Goal: Transaction & Acquisition: Purchase product/service

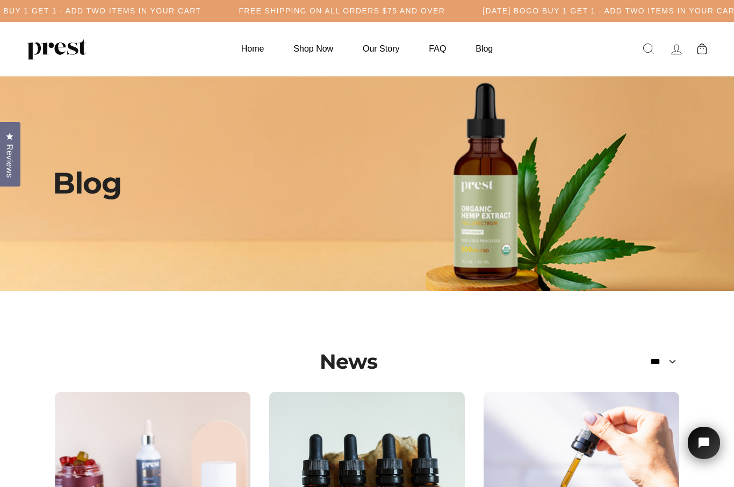
click at [640, 51] on link "Search" at bounding box center [649, 49] width 28 height 23
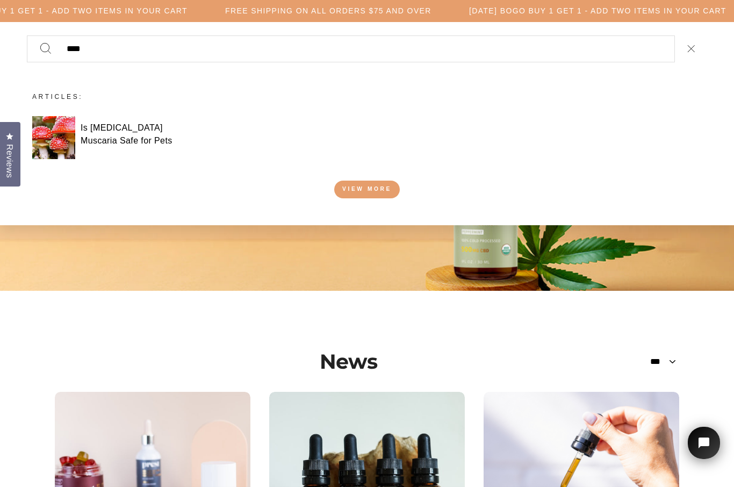
type input "****"
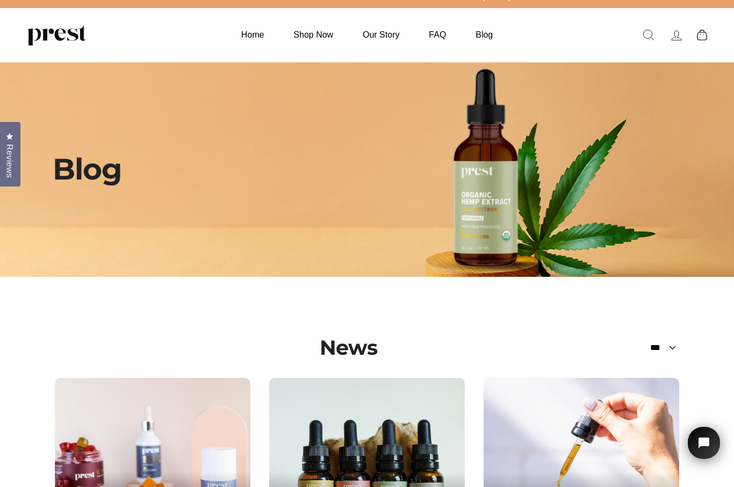
scroll to position [13, 0]
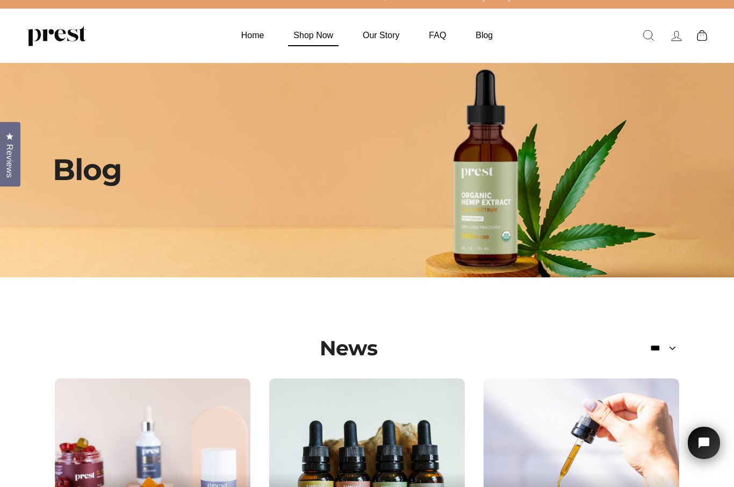
click at [314, 31] on link "Shop Now" at bounding box center [313, 35] width 67 height 21
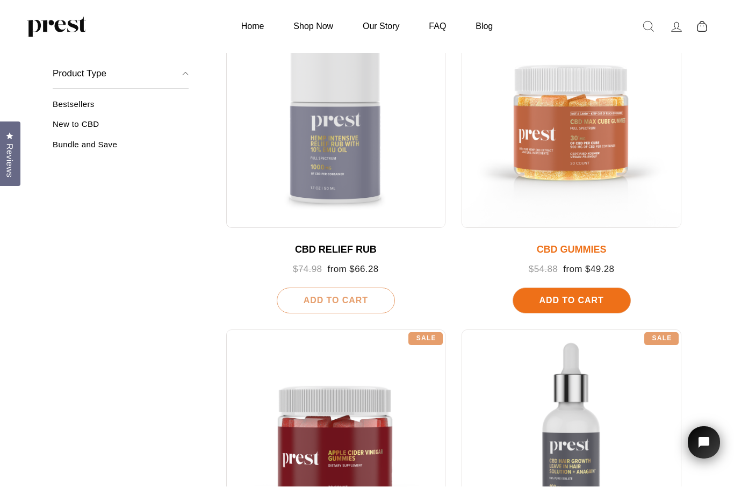
scroll to position [518, 0]
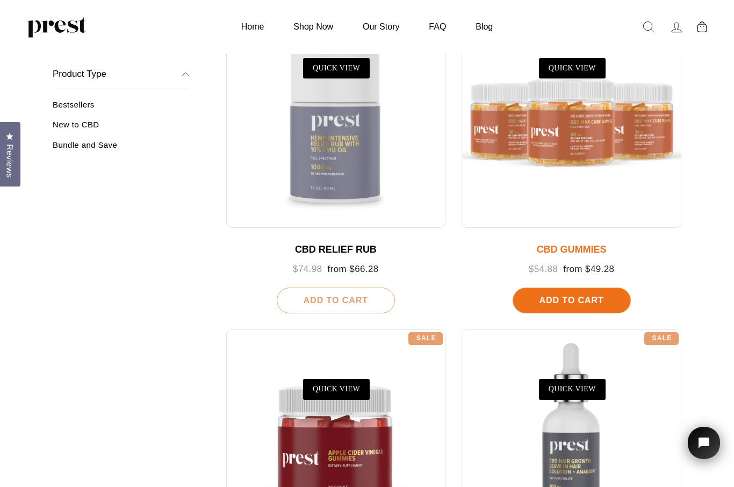
click at [584, 152] on div at bounding box center [572, 119] width 220 height 220
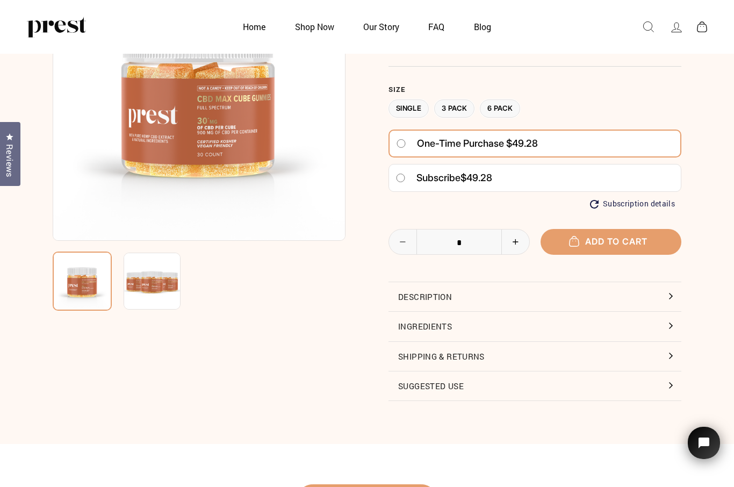
scroll to position [117, 0]
click at [668, 300] on button "Description" at bounding box center [535, 297] width 293 height 29
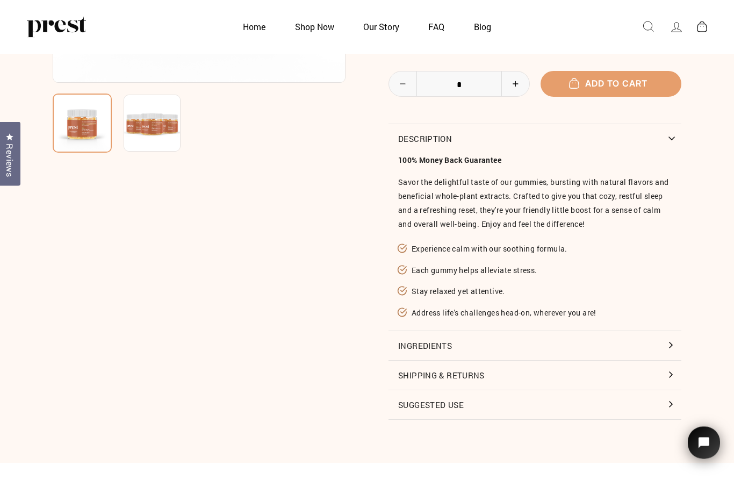
scroll to position [275, 0]
click at [677, 342] on button "Ingredients" at bounding box center [535, 345] width 293 height 29
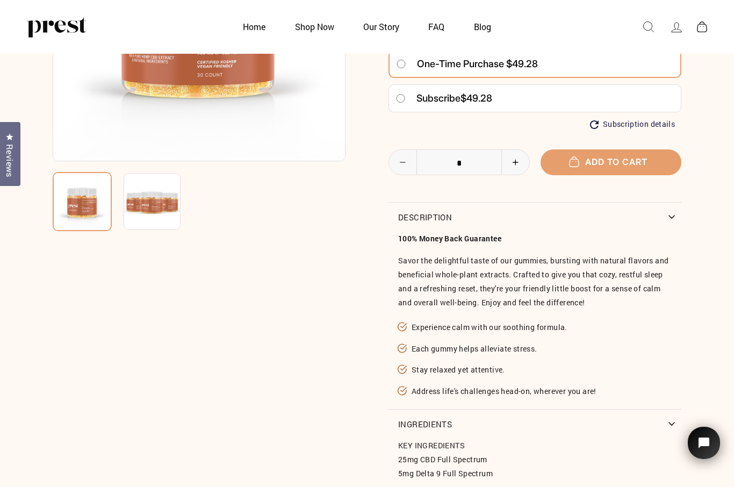
scroll to position [197, 0]
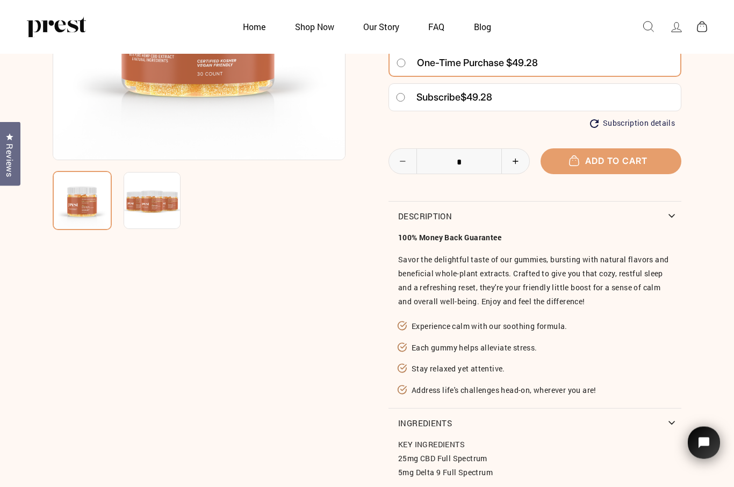
click at [666, 213] on button "Description" at bounding box center [535, 216] width 293 height 29
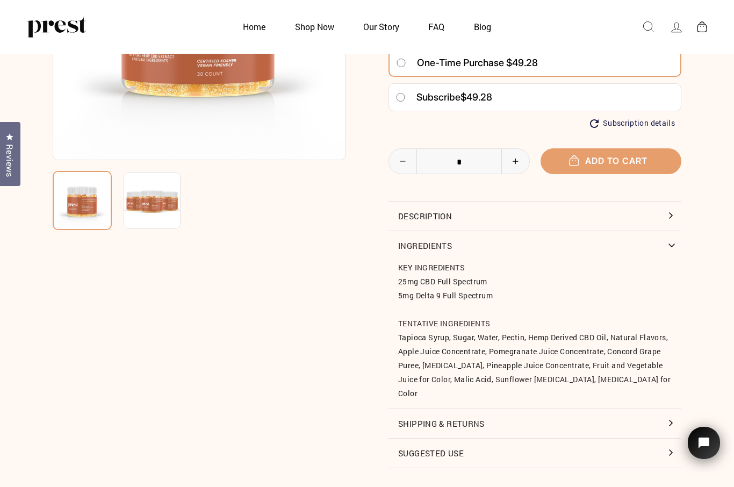
click at [670, 448] on button "Suggested Use" at bounding box center [535, 453] width 293 height 29
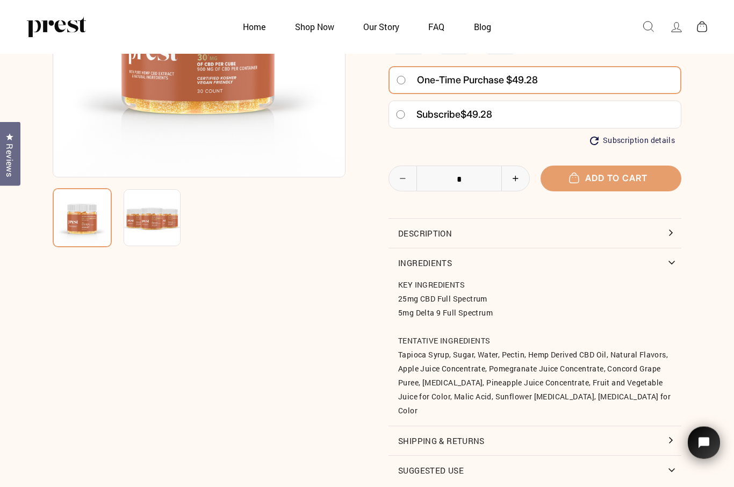
click at [680, 231] on button "Description" at bounding box center [535, 233] width 293 height 29
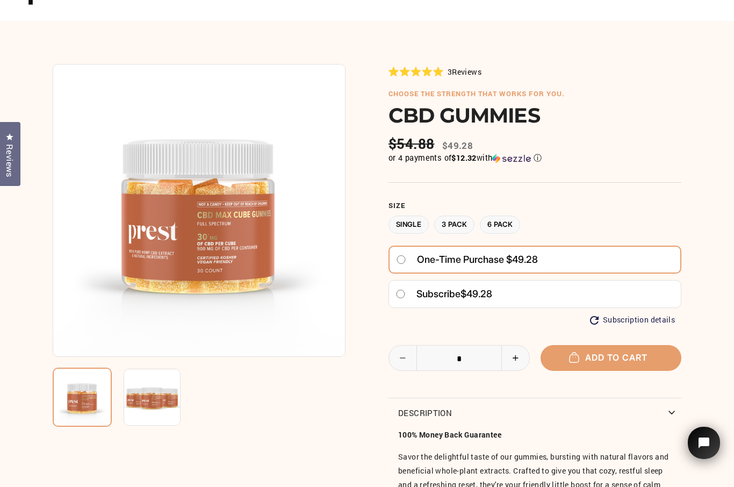
scroll to position [0, 0]
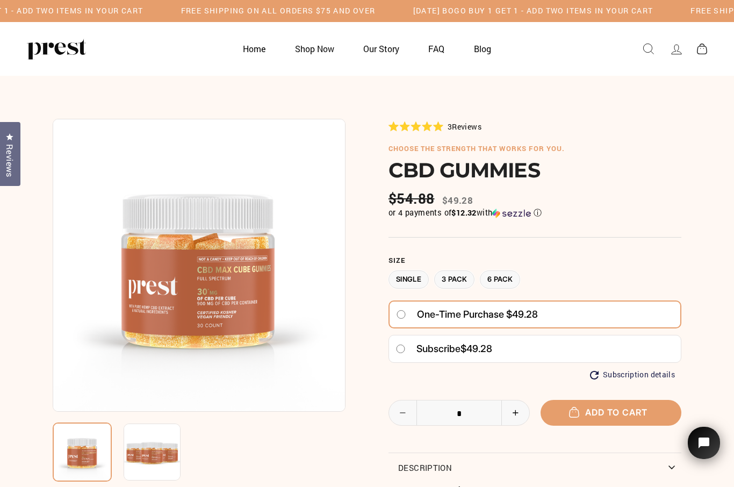
click at [229, 308] on img at bounding box center [199, 265] width 293 height 293
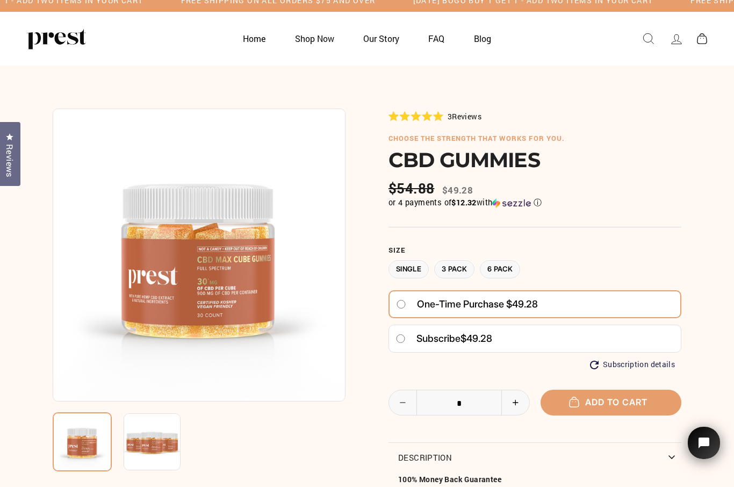
scroll to position [11, 0]
click at [230, 283] on img at bounding box center [199, 254] width 293 height 293
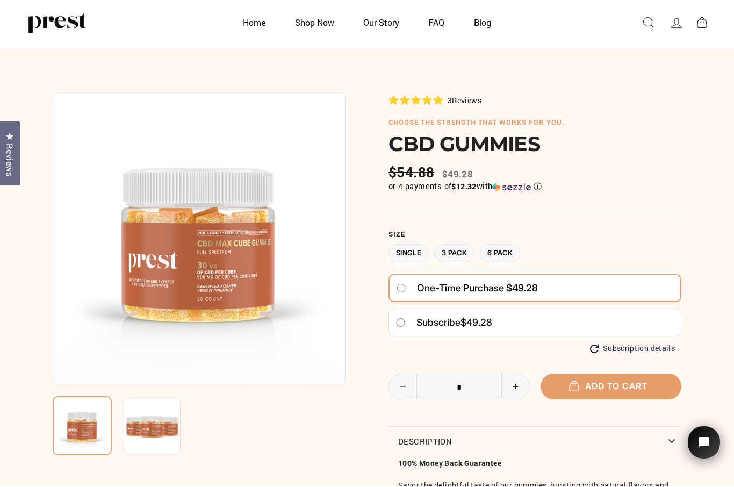
scroll to position [26, 0]
click at [211, 276] on img at bounding box center [199, 238] width 293 height 293
click at [243, 276] on img at bounding box center [199, 238] width 293 height 293
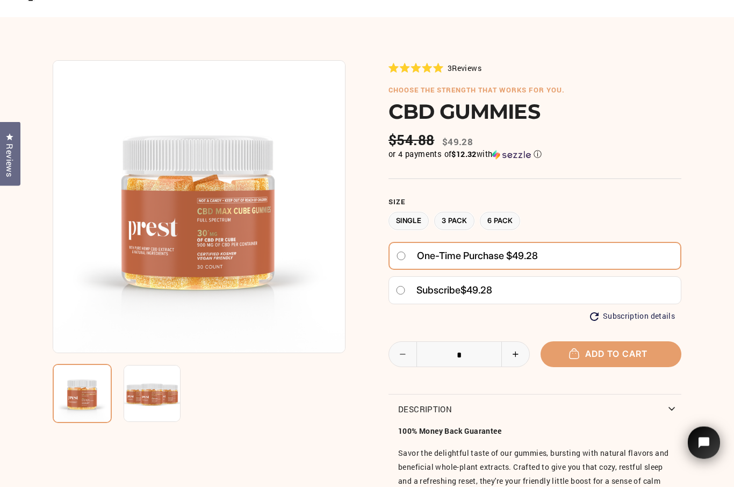
scroll to position [63, 0]
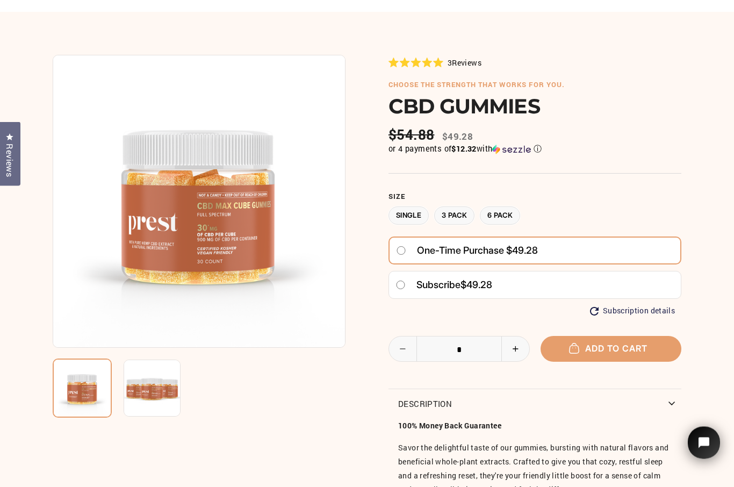
click at [163, 395] on img at bounding box center [152, 388] width 57 height 57
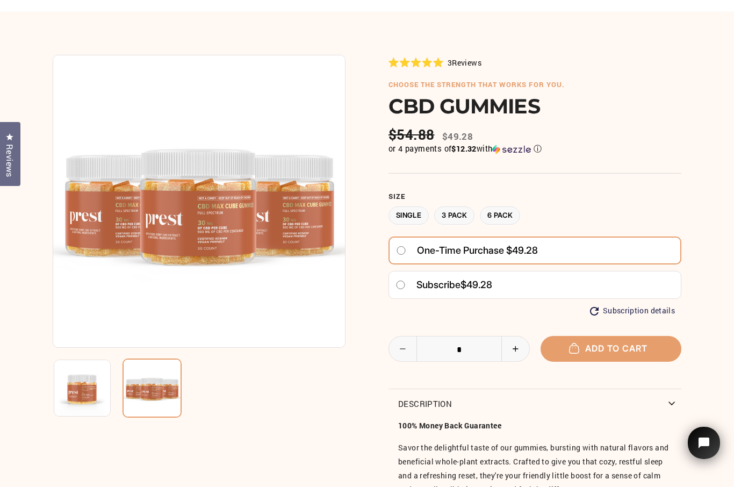
click at [250, 303] on img at bounding box center [199, 201] width 293 height 293
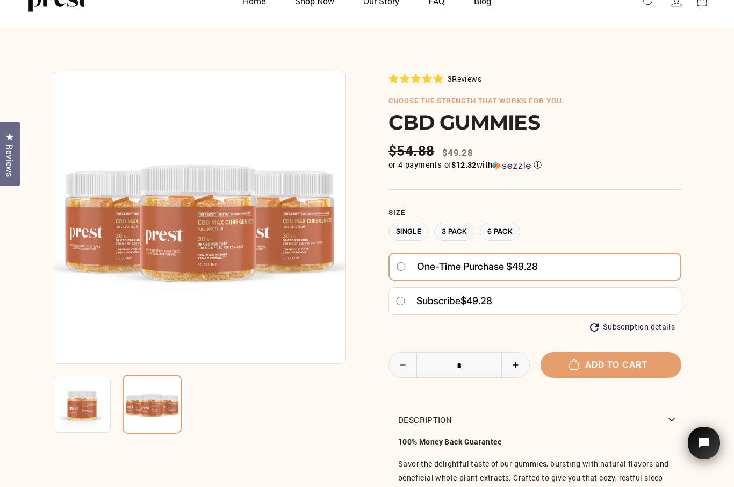
scroll to position [47, 0]
click at [632, 361] on button "Add to cart" at bounding box center [611, 365] width 141 height 25
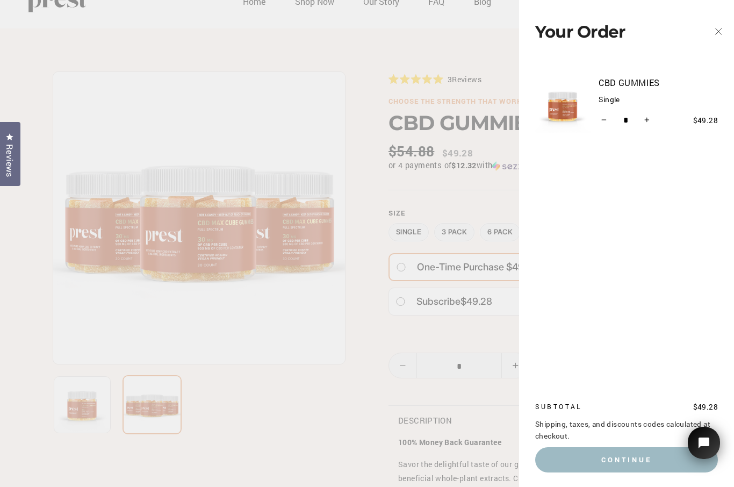
click at [719, 34] on icon "button" at bounding box center [718, 31] width 15 height 15
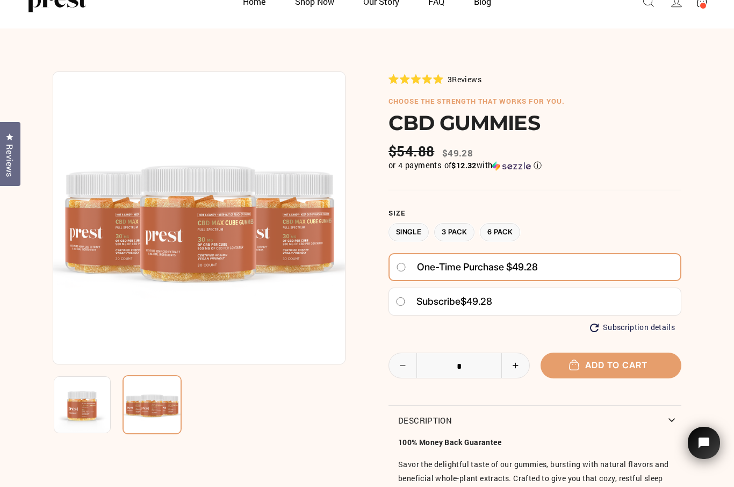
scroll to position [0, 0]
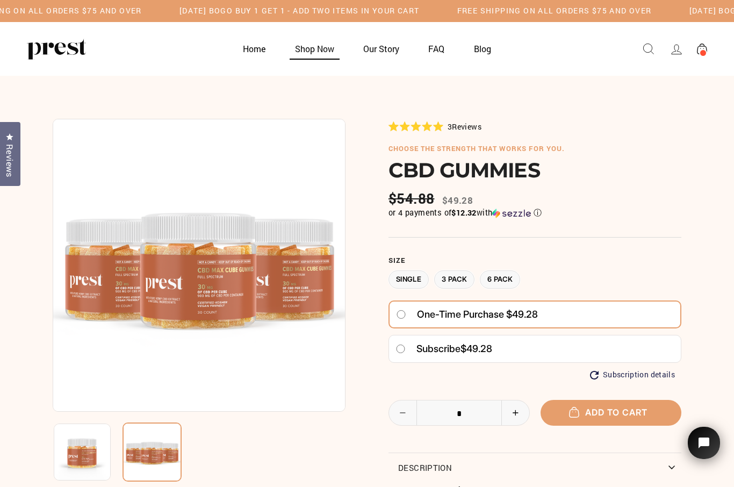
click at [319, 49] on link "Shop Now" at bounding box center [315, 48] width 66 height 21
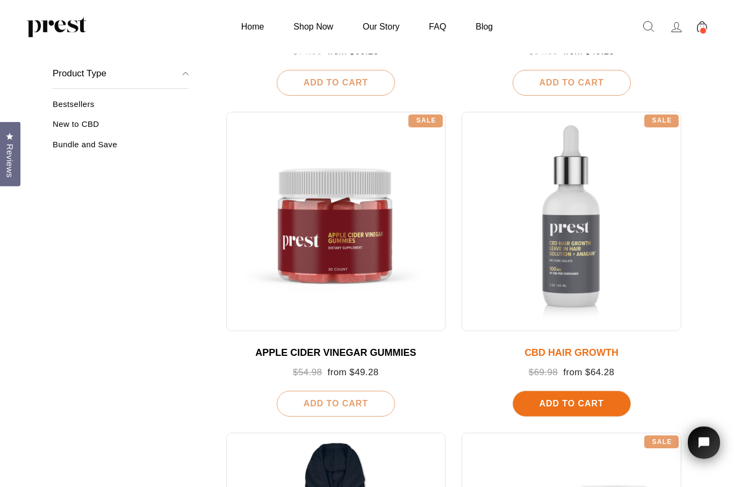
scroll to position [736, 0]
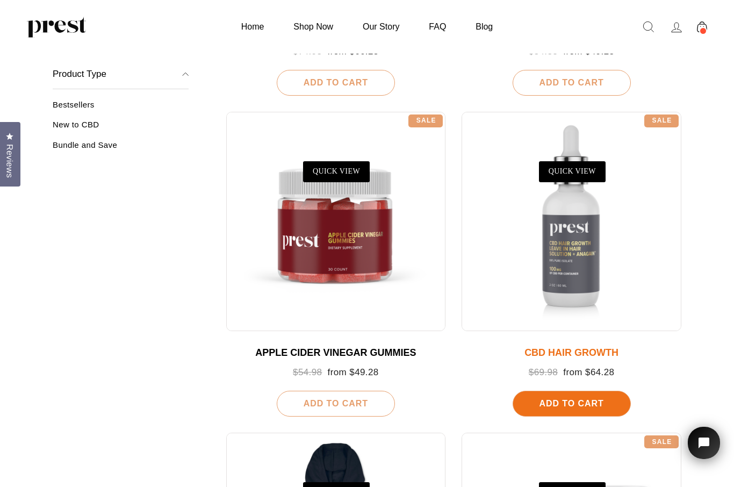
click at [597, 352] on div "CBD HAIR GROWTH" at bounding box center [572, 353] width 198 height 12
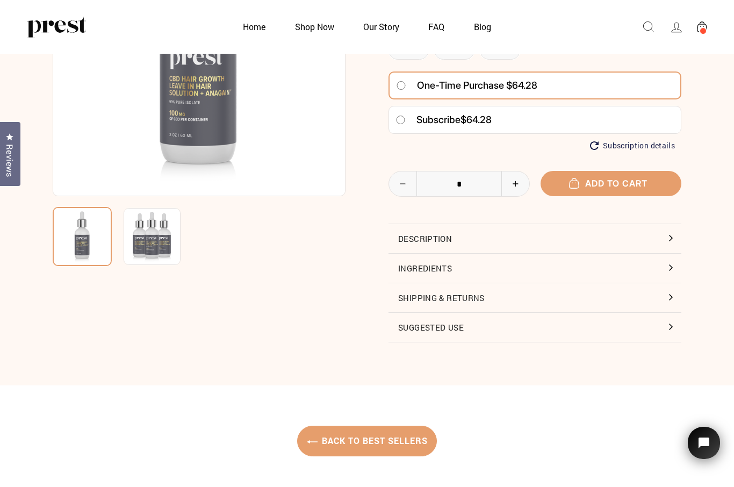
scroll to position [160, 0]
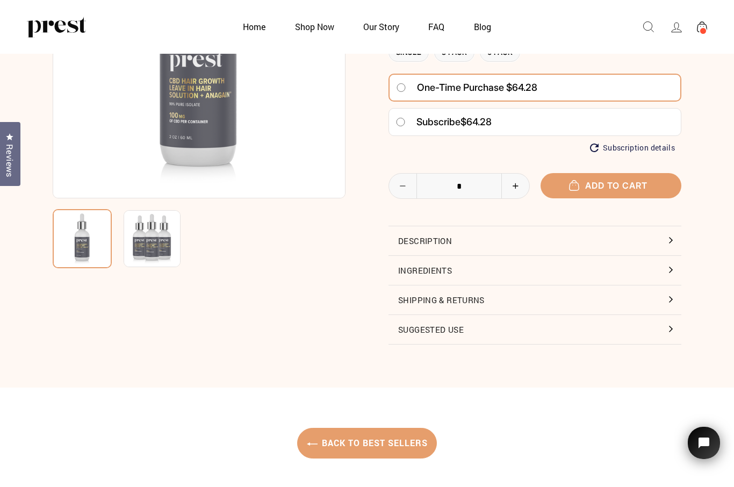
click at [666, 237] on button "Description" at bounding box center [535, 240] width 293 height 29
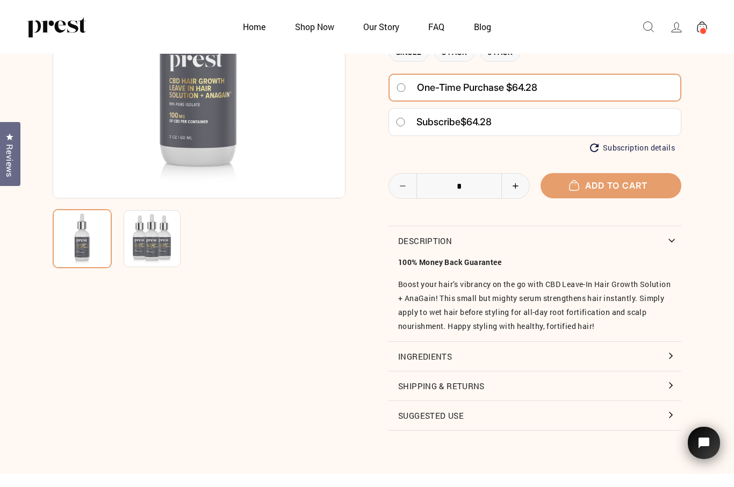
click at [673, 370] on button "Ingredients" at bounding box center [535, 356] width 293 height 29
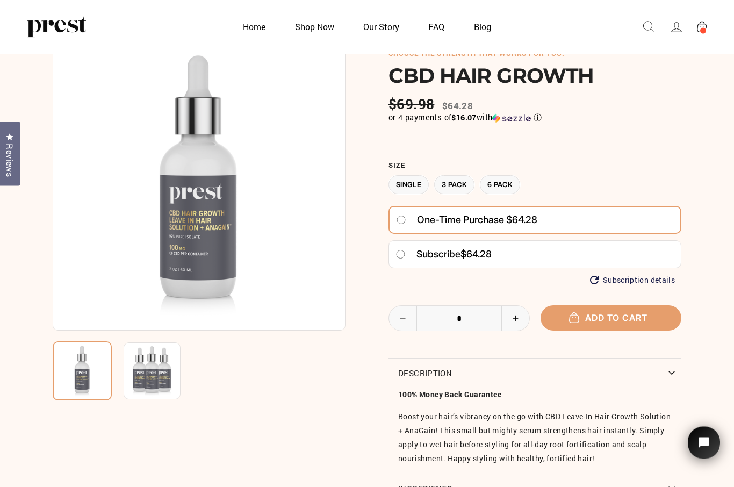
scroll to position [0, 0]
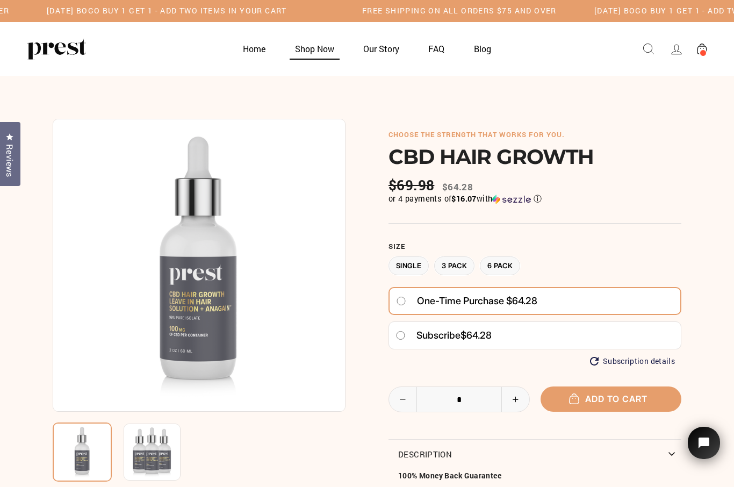
click at [320, 49] on link "Shop Now" at bounding box center [315, 48] width 66 height 21
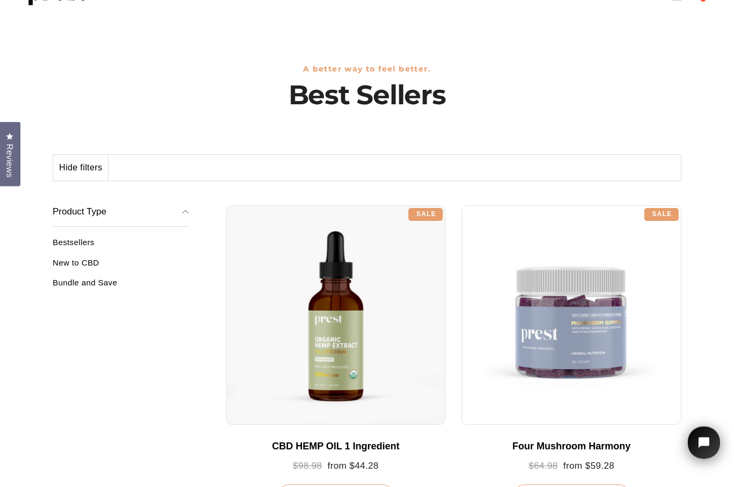
scroll to position [56, 0]
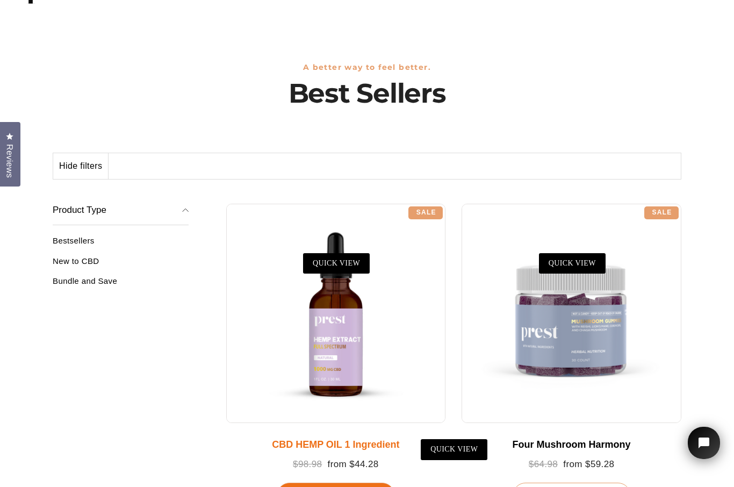
click at [338, 355] on div at bounding box center [336, 314] width 220 height 220
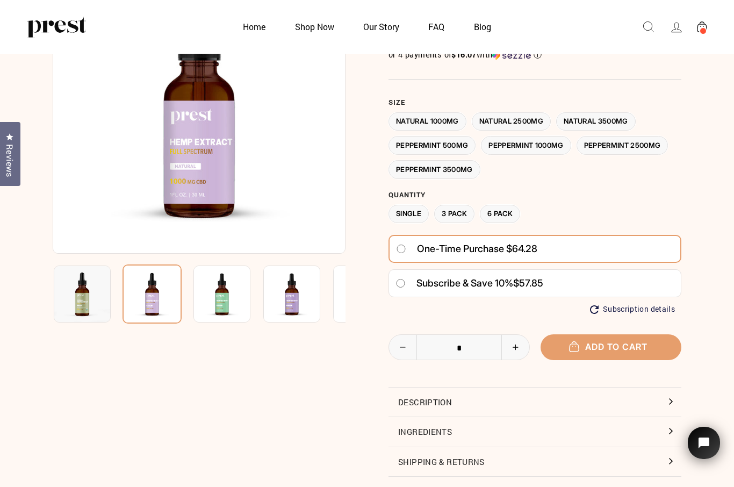
scroll to position [104, 0]
click at [554, 146] on label "Peppermint 1000MG" at bounding box center [526, 146] width 90 height 19
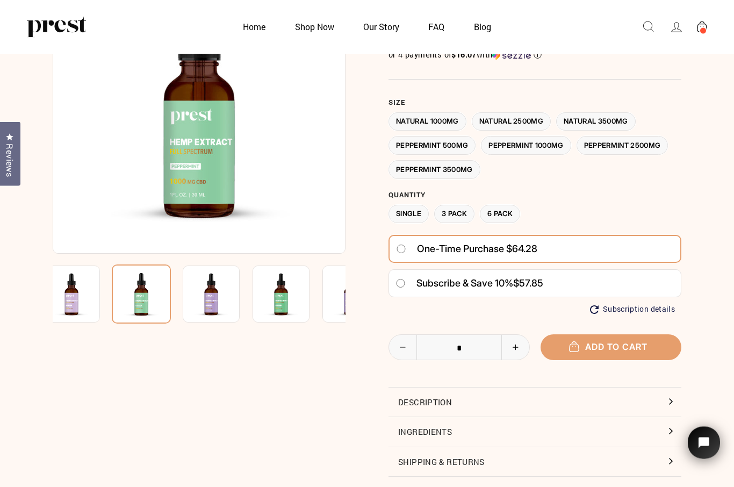
scroll to position [104, 0]
click at [655, 140] on label "Peppermint 2500MG" at bounding box center [623, 145] width 92 height 19
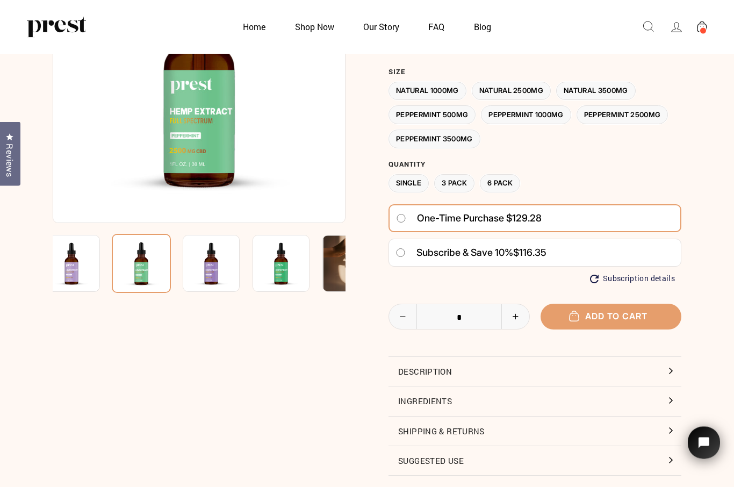
scroll to position [137, 0]
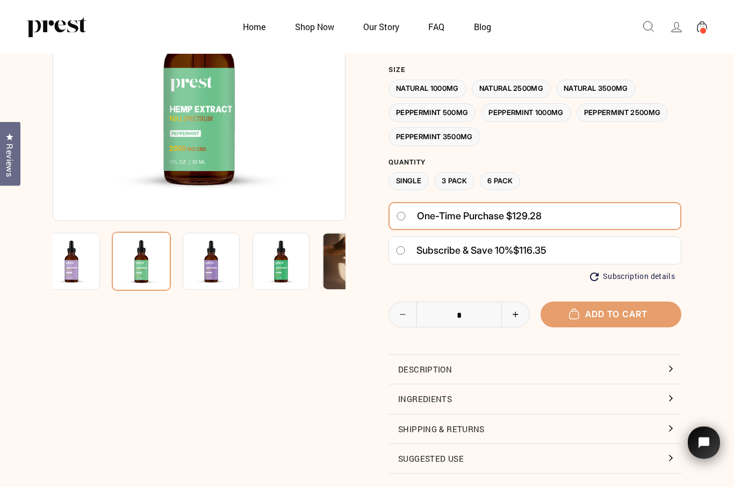
click at [670, 364] on button "Description" at bounding box center [535, 369] width 293 height 29
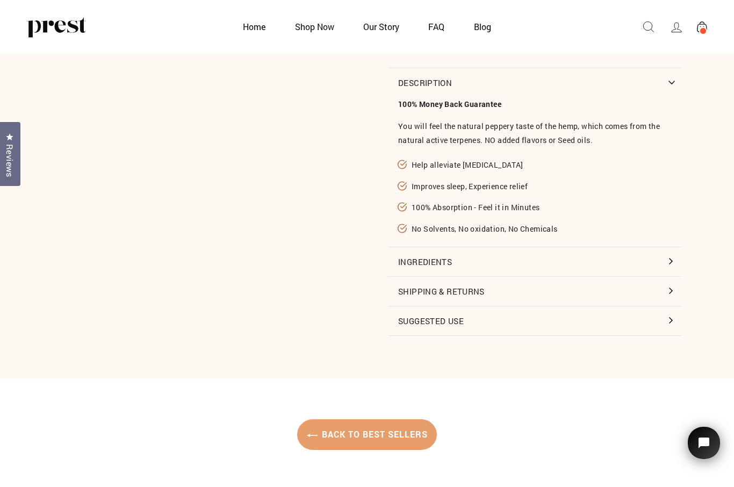
scroll to position [430, 0]
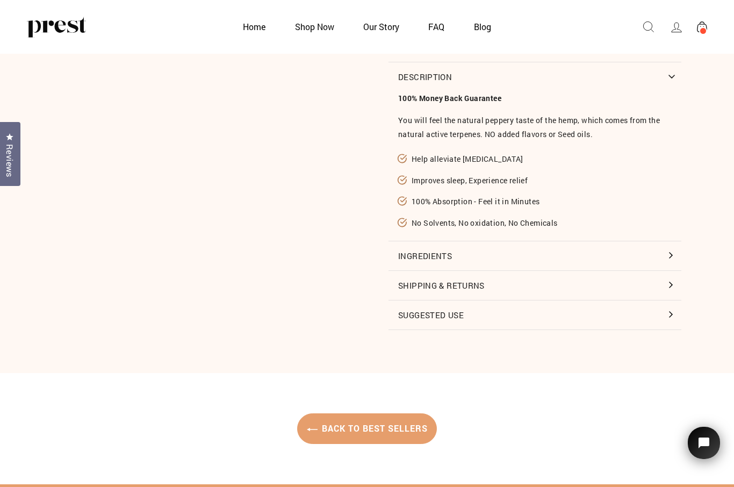
click at [675, 253] on button "Ingredients" at bounding box center [535, 255] width 293 height 29
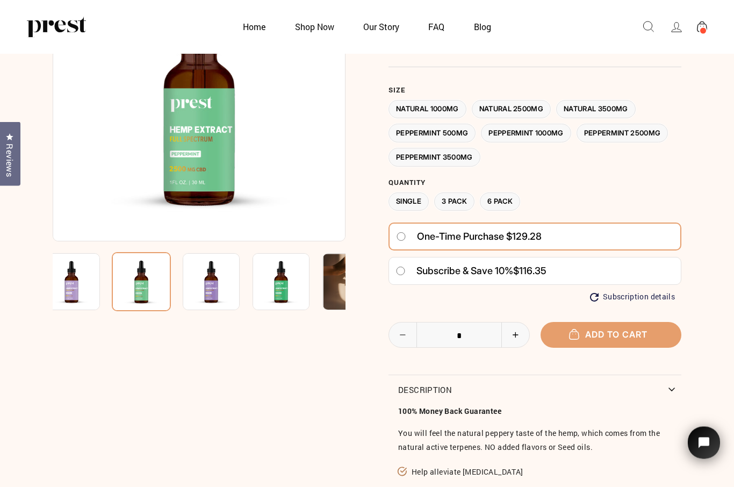
scroll to position [111, 0]
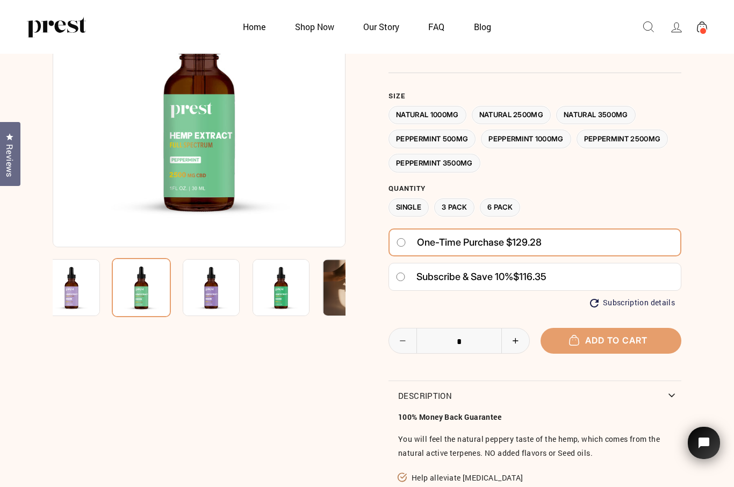
click at [552, 137] on label "Peppermint 1000MG" at bounding box center [526, 139] width 90 height 19
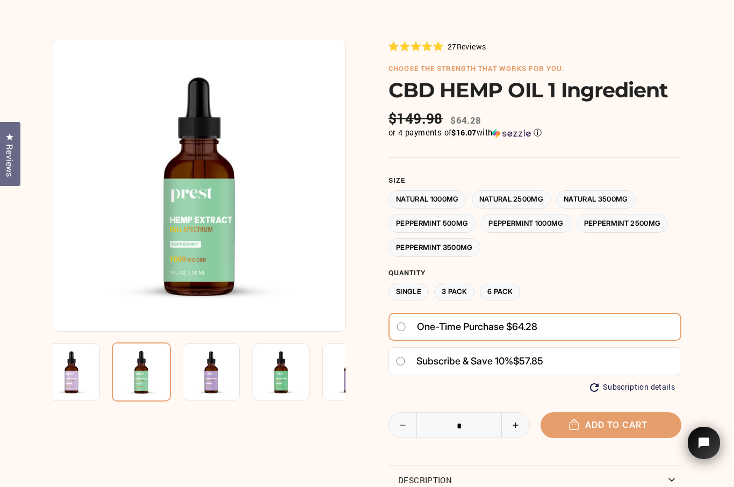
scroll to position [82, 0]
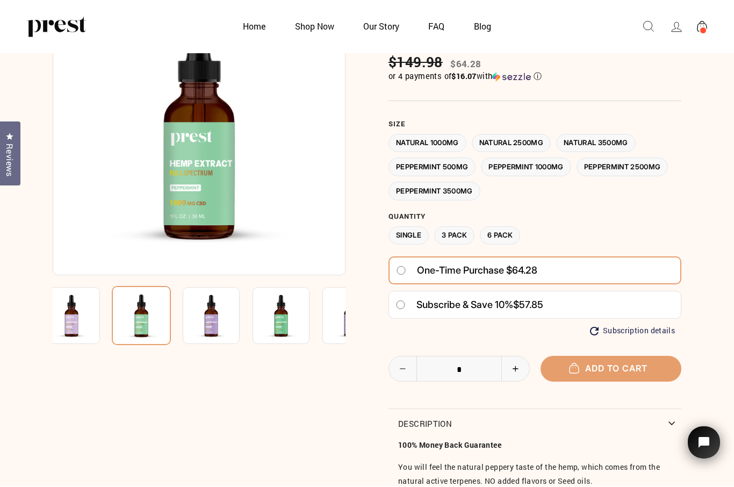
click at [650, 166] on label "Peppermint 2500MG" at bounding box center [623, 167] width 92 height 19
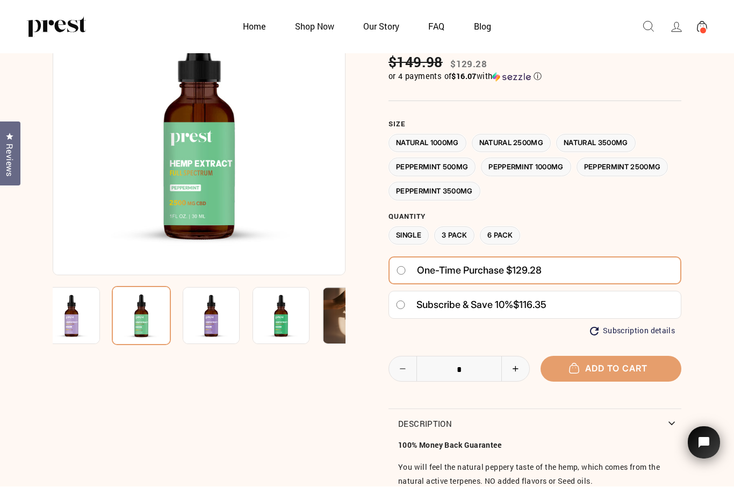
scroll to position [83, 0]
click at [455, 189] on label "Peppermint 3500MG" at bounding box center [435, 191] width 92 height 19
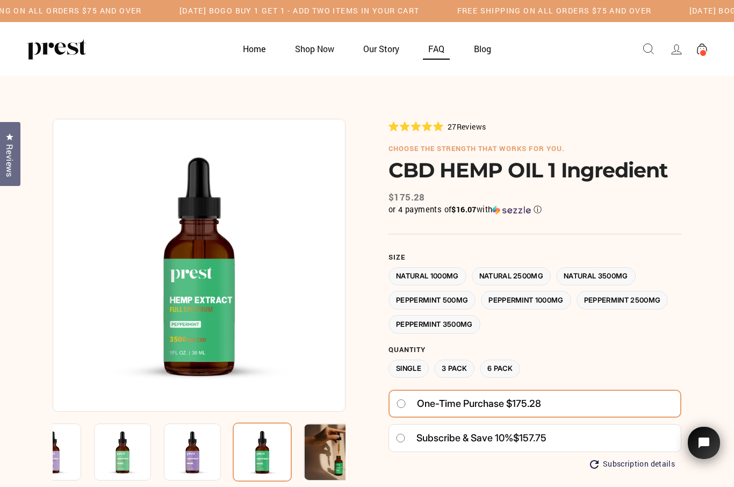
click at [434, 51] on link "FAQ" at bounding box center [436, 48] width 43 height 21
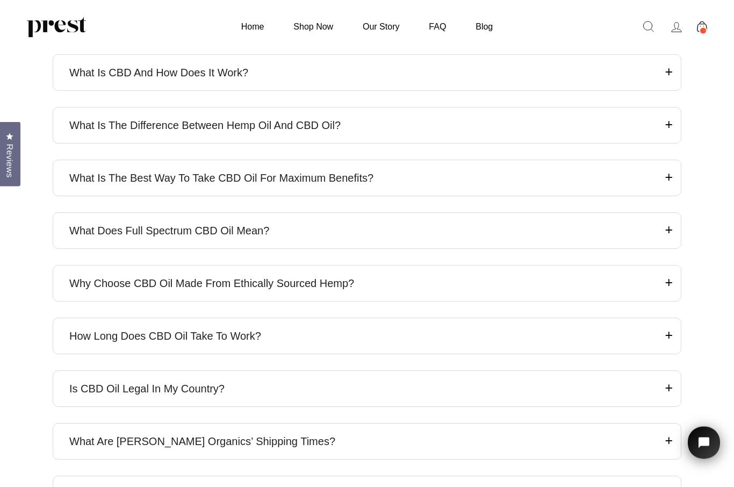
scroll to position [295, 0]
click at [666, 78] on icon at bounding box center [669, 72] width 8 height 14
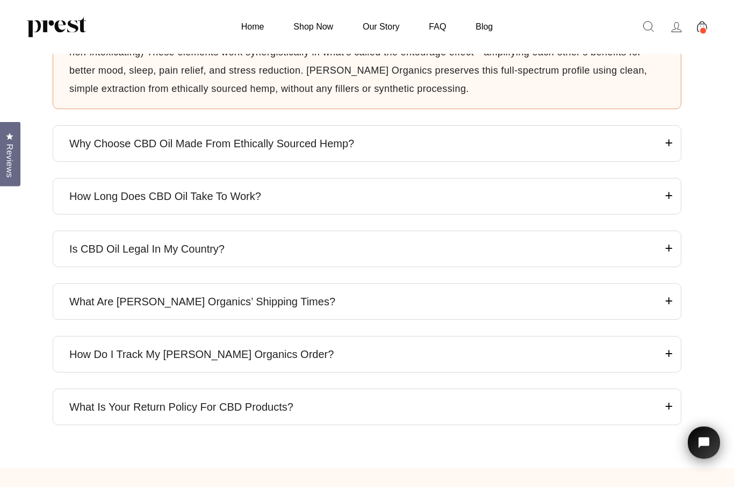
scroll to position [535, 0]
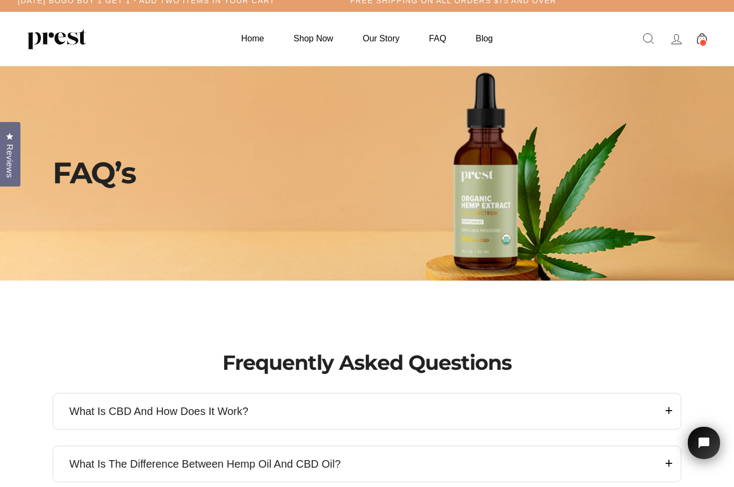
scroll to position [0, 0]
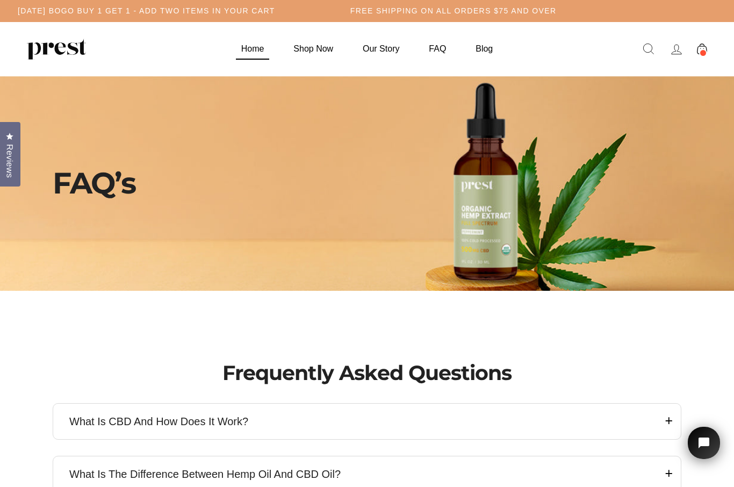
click at [256, 49] on link "Home" at bounding box center [253, 48] width 50 height 21
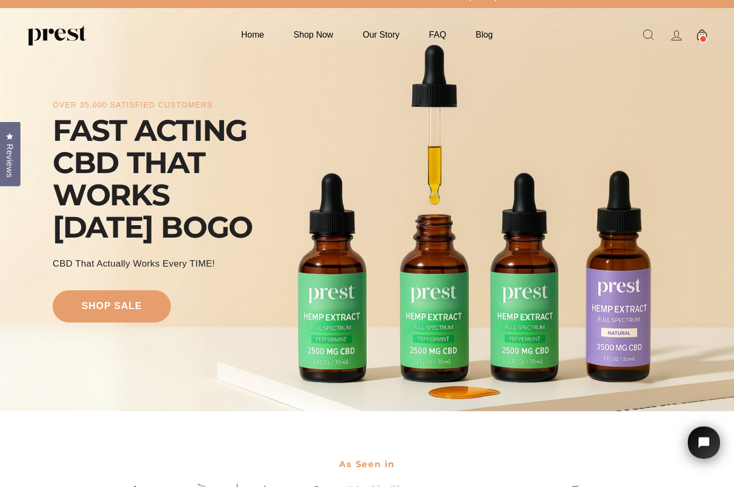
scroll to position [14, 0]
click at [118, 322] on link "shop sale" at bounding box center [112, 306] width 118 height 32
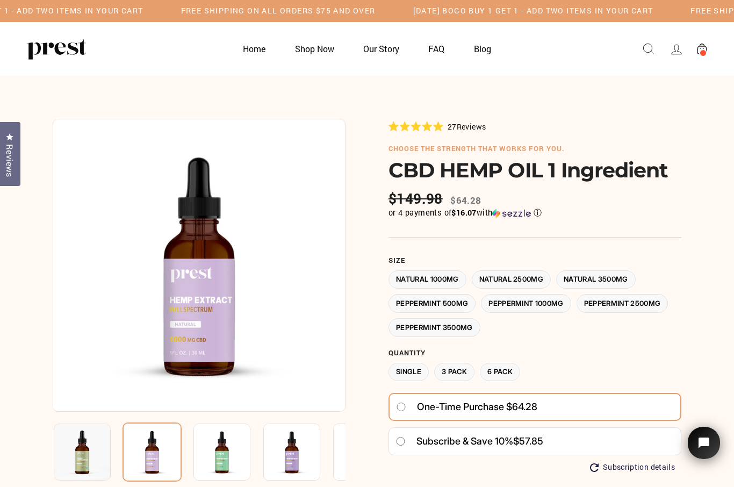
click at [534, 277] on label "Natural 2500MG" at bounding box center [512, 279] width 80 height 19
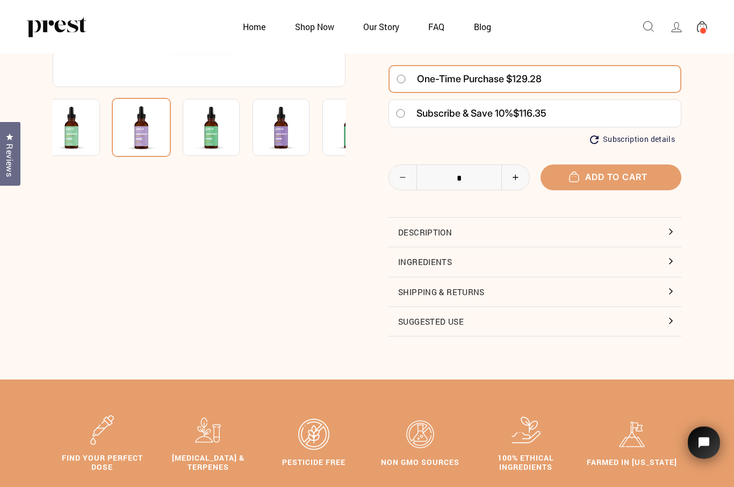
scroll to position [271, 0]
click at [668, 231] on button "Description" at bounding box center [535, 232] width 293 height 29
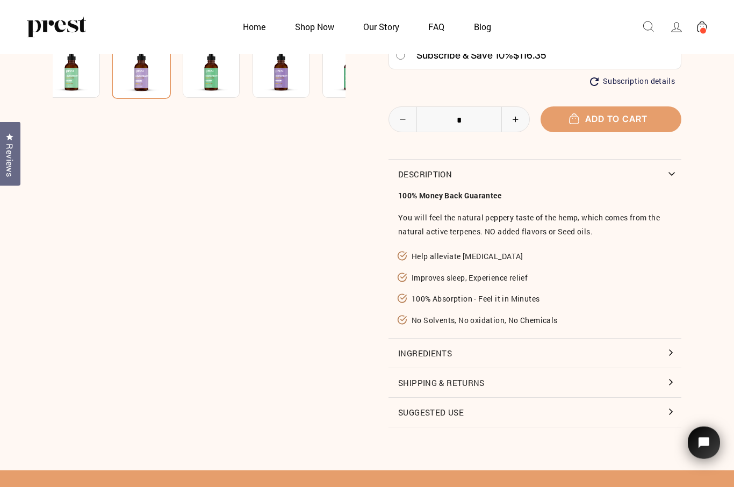
scroll to position [329, 0]
click at [671, 350] on button "Ingredients" at bounding box center [535, 353] width 293 height 29
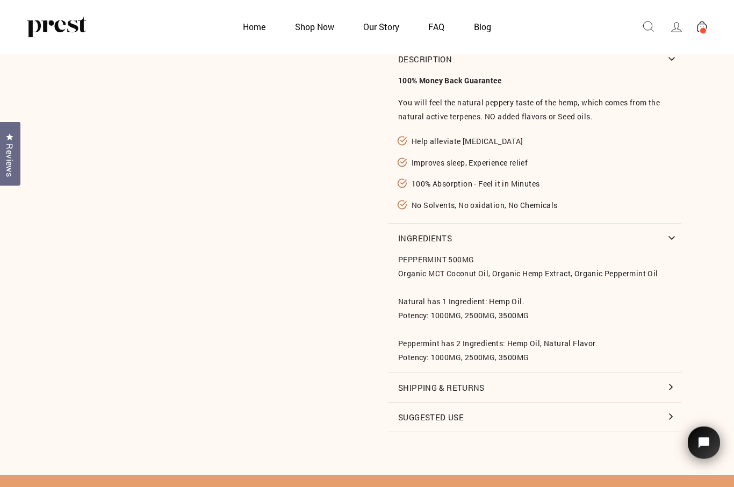
scroll to position [445, 0]
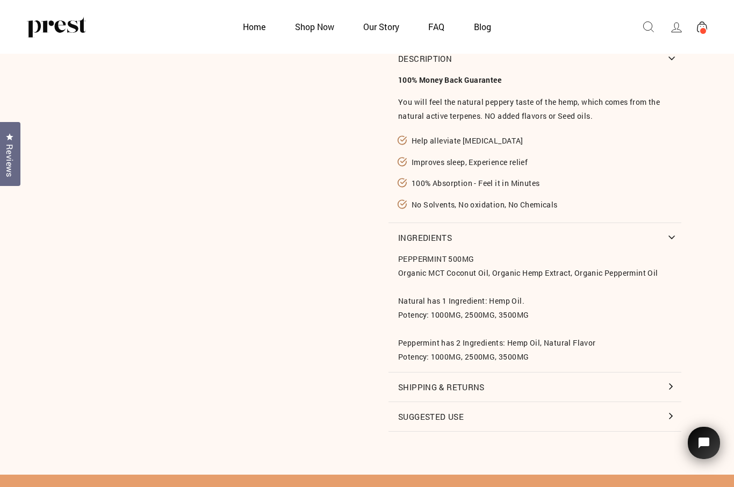
click at [671, 413] on button "Suggested Use" at bounding box center [535, 416] width 293 height 29
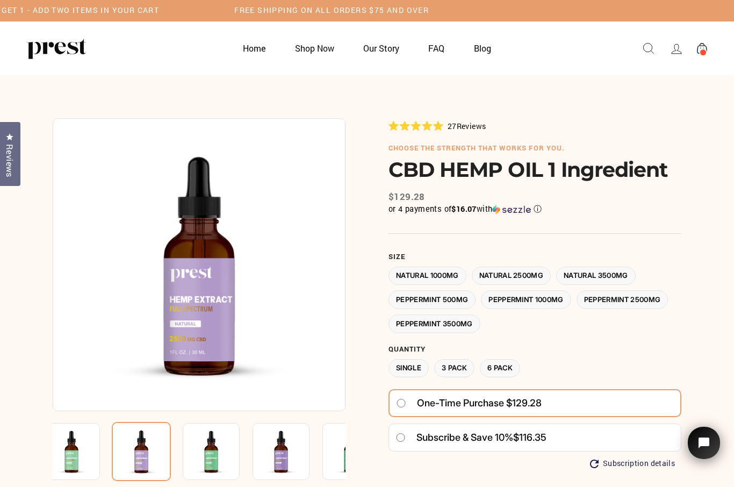
scroll to position [0, 0]
click at [702, 53] on span at bounding box center [703, 53] width 8 height 8
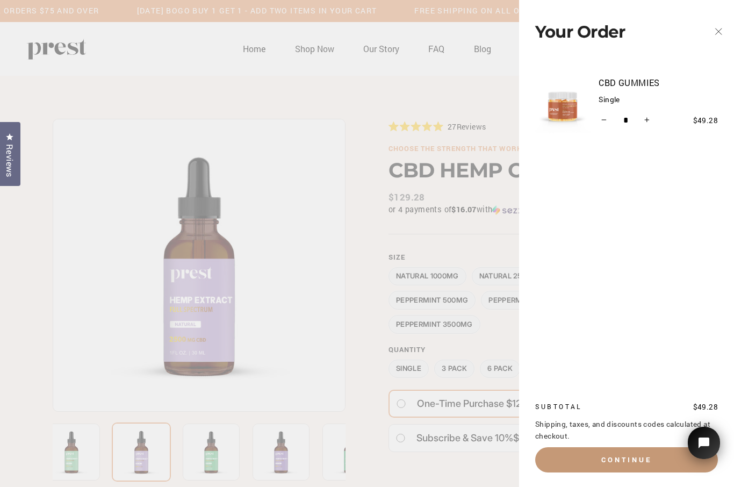
click at [646, 457] on button "Continue" at bounding box center [626, 459] width 183 height 25
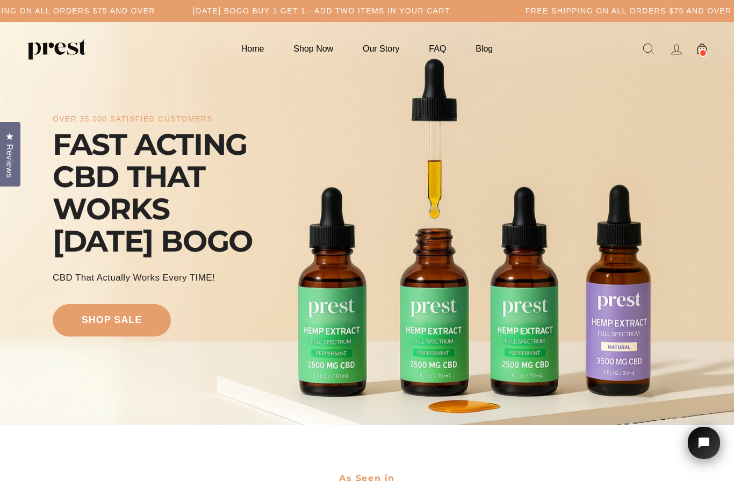
click at [708, 54] on link at bounding box center [702, 48] width 23 height 19
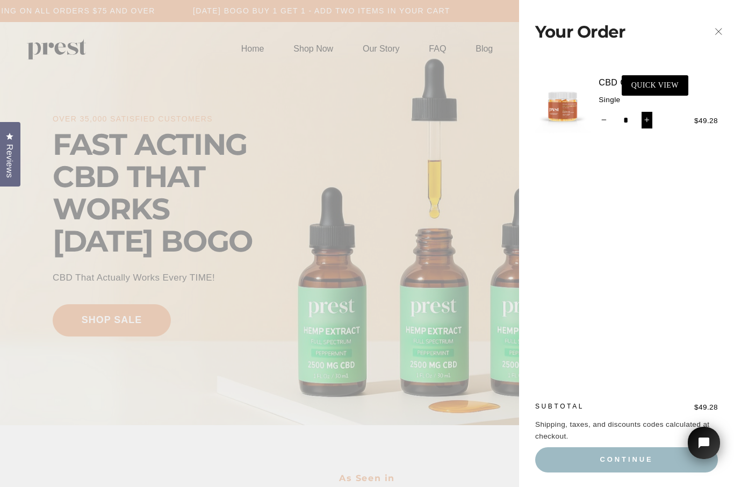
click at [651, 120] on button "+" at bounding box center [646, 120] width 11 height 17
type input "*"
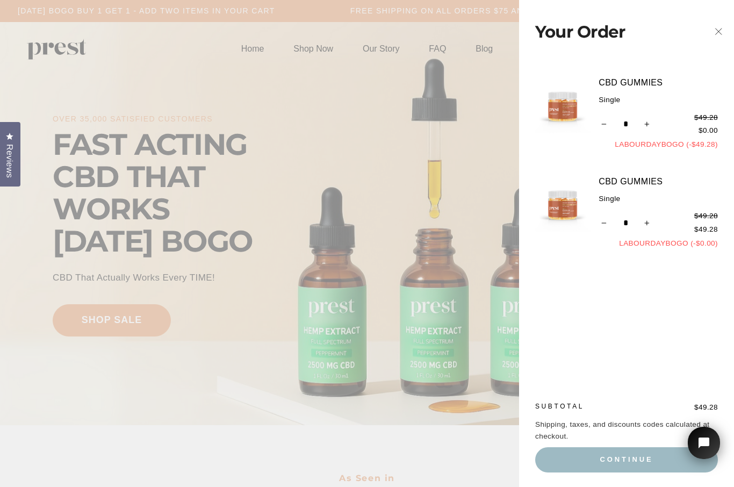
click at [709, 333] on div "CBD GUMMIES Single Quantity * − + $49.28 $0.00 LABOURDAYBOGO (-$49.28)" at bounding box center [626, 226] width 215 height 325
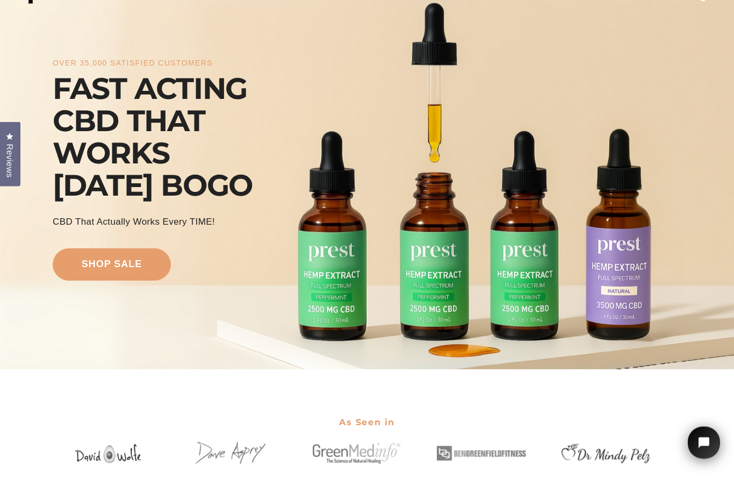
scroll to position [53, 0]
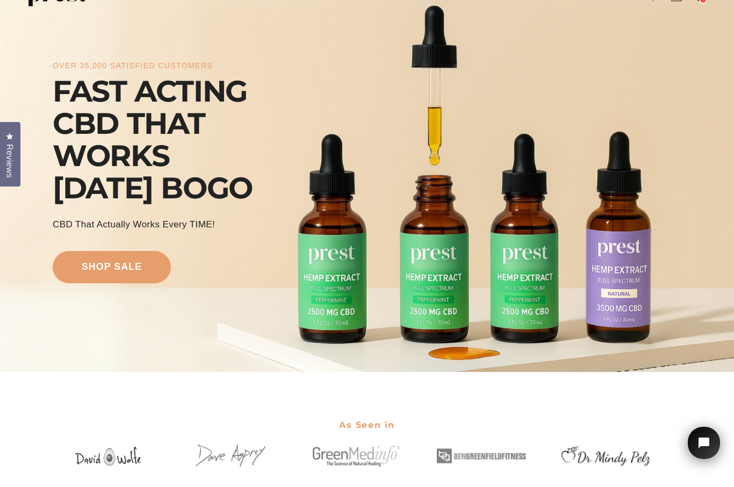
click at [113, 308] on div "over 35,000 satisfied customers FAST ACTING CBD THAT WORKS LABOR DAY BOGO CBD T…" at bounding box center [367, 170] width 629 height 317
click at [121, 283] on link "shop sale" at bounding box center [112, 267] width 118 height 32
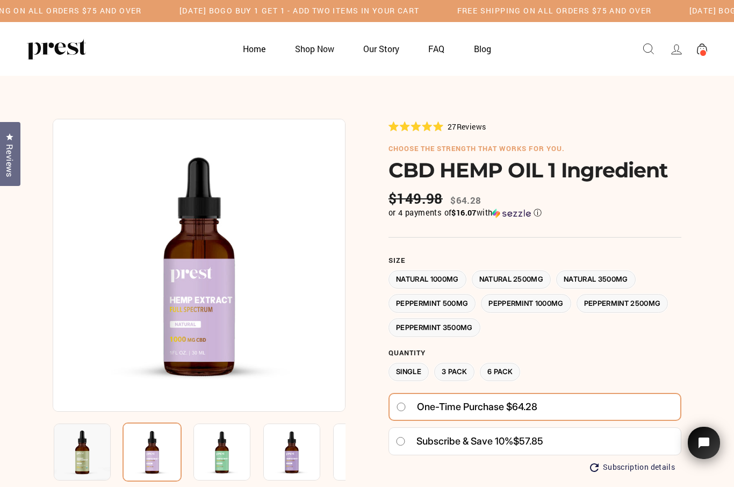
click at [524, 278] on label "Natural 2500MG" at bounding box center [512, 279] width 80 height 19
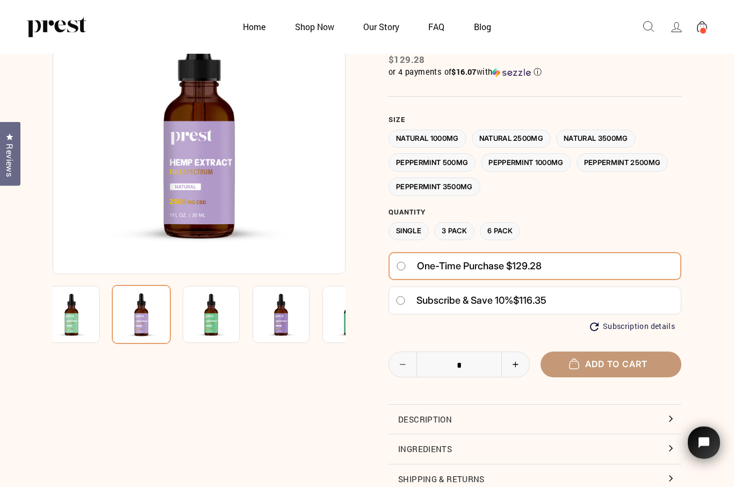
click at [646, 362] on button "Add to cart" at bounding box center [611, 364] width 141 height 25
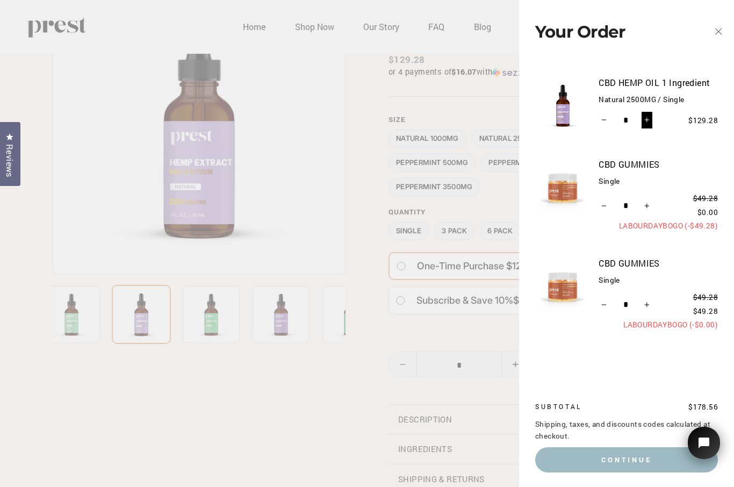
click at [648, 122] on icon "Increase item quantity by one" at bounding box center [647, 119] width 5 height 5
type input "*"
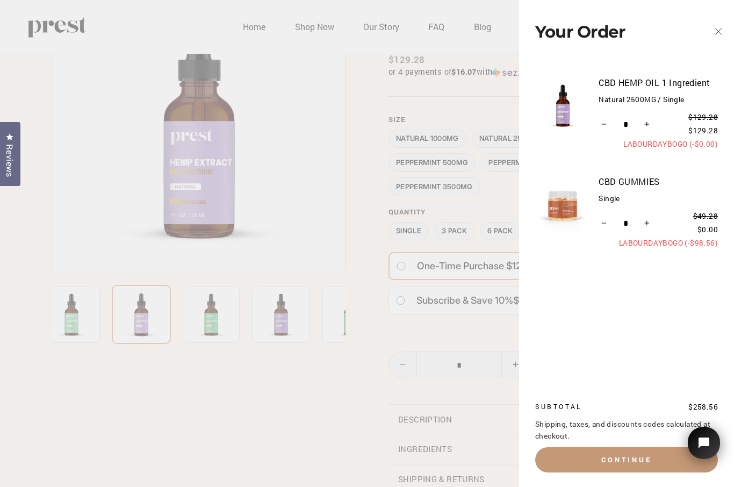
click at [635, 472] on button "Continue" at bounding box center [626, 459] width 183 height 25
